Goal: Task Accomplishment & Management: Manage account settings

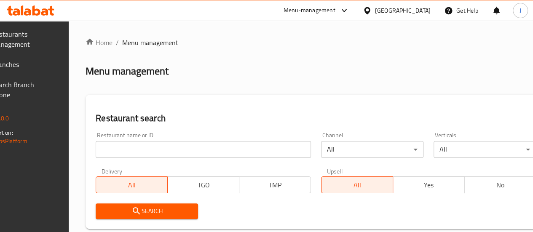
click at [177, 142] on input "search" at bounding box center [203, 149] width 215 height 17
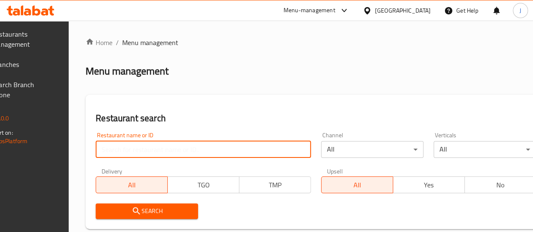
paste input "697079"
type input "697079"
click button "Search" at bounding box center [147, 212] width 102 height 16
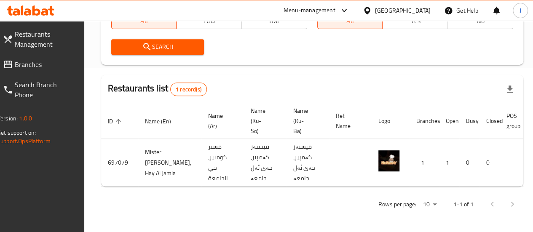
scroll to position [0, 83]
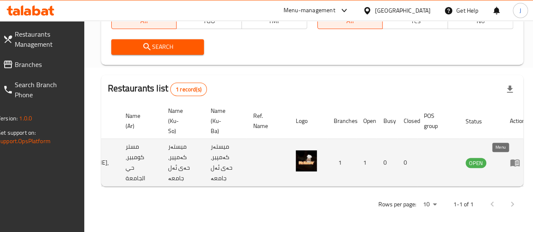
click at [510, 158] on icon "enhanced table" at bounding box center [515, 163] width 10 height 10
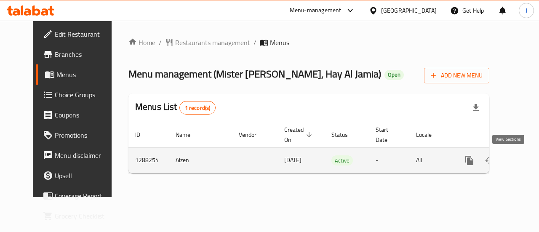
click at [525, 161] on icon "enhanced table" at bounding box center [530, 160] width 10 height 10
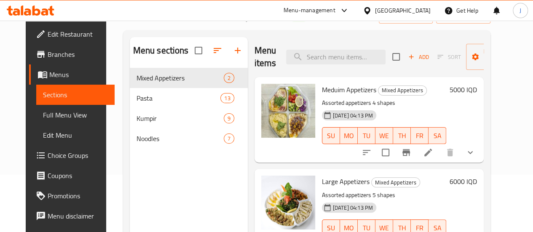
scroll to position [84, 0]
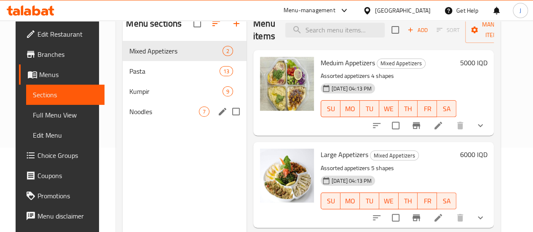
click at [144, 122] on div "Noodles 7" at bounding box center [185, 112] width 124 height 20
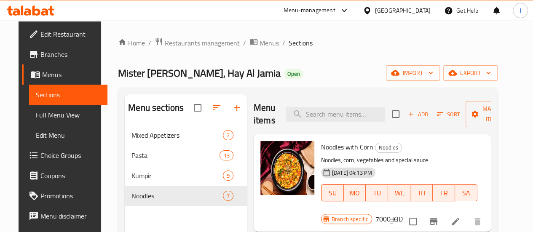
scroll to position [84, 0]
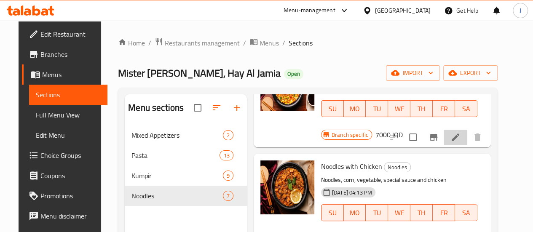
click at [461, 132] on icon at bounding box center [455, 137] width 10 height 10
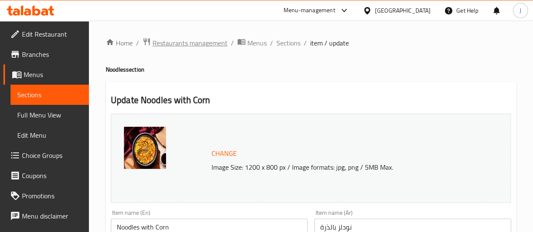
click at [181, 46] on span "Restaurants management" at bounding box center [190, 43] width 75 height 10
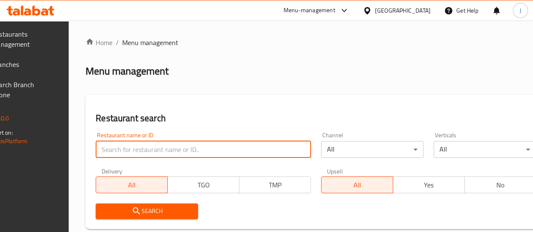
click at [159, 150] on input "search" at bounding box center [203, 149] width 215 height 17
paste input "677145"
type input "677145"
click button "Search" at bounding box center [147, 212] width 102 height 16
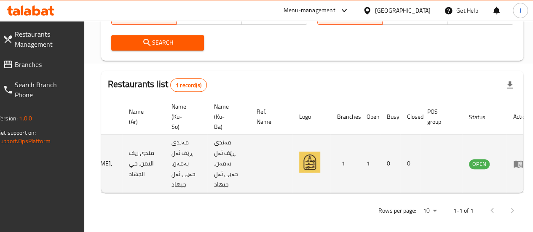
scroll to position [0, 83]
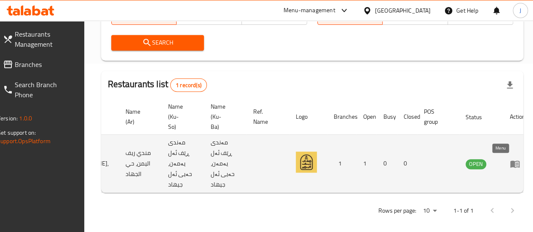
click at [510, 165] on icon "enhanced table" at bounding box center [515, 164] width 10 height 10
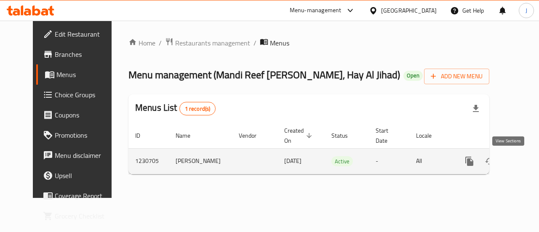
click at [525, 158] on icon "enhanced table" at bounding box center [530, 161] width 10 height 10
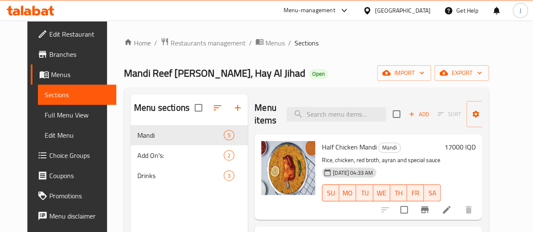
click at [49, 59] on span "Branches" at bounding box center [79, 54] width 60 height 10
